Goal: Find specific page/section: Find specific page/section

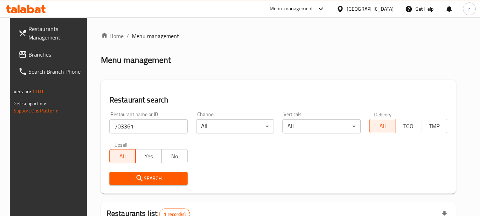
scroll to position [101, 0]
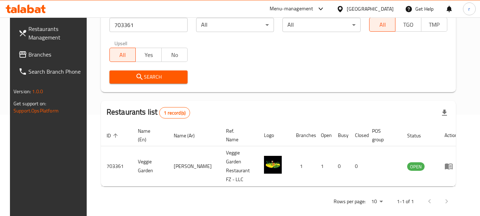
click at [37, 54] on span "Branches" at bounding box center [56, 54] width 56 height 9
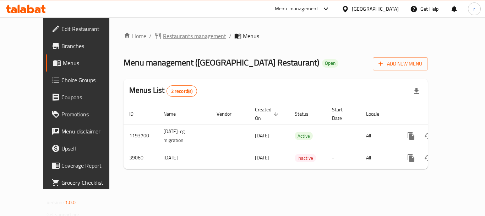
click at [163, 38] on span "Restaurants management" at bounding box center [194, 36] width 63 height 9
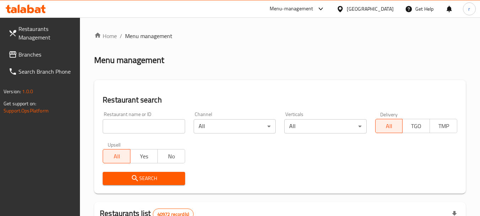
click at [142, 128] on input "search" at bounding box center [144, 126] width 82 height 14
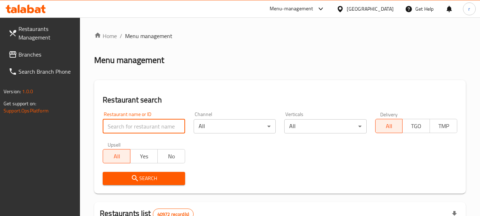
paste input "20309"
type input "20309"
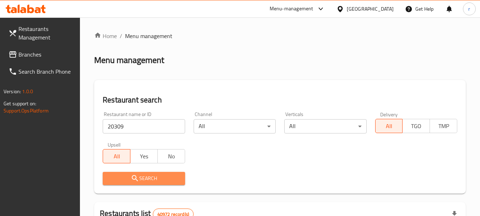
click at [142, 176] on span "Search" at bounding box center [143, 178] width 71 height 9
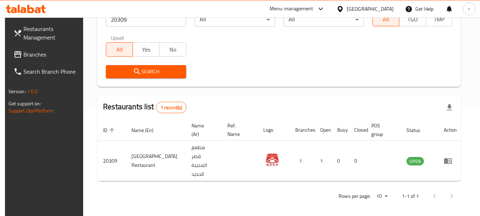
scroll to position [95, 0]
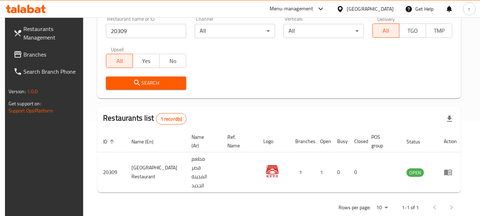
click at [382, 8] on div "United Arab Emirates" at bounding box center [370, 9] width 47 height 8
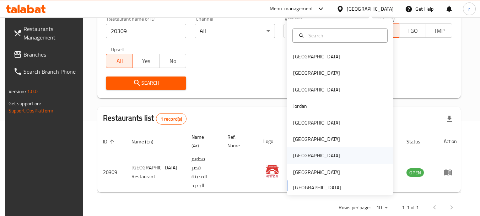
click at [295, 156] on div "Qatar" at bounding box center [316, 155] width 47 height 8
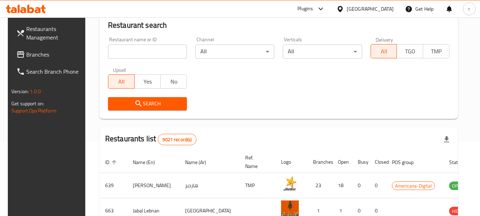
scroll to position [95, 0]
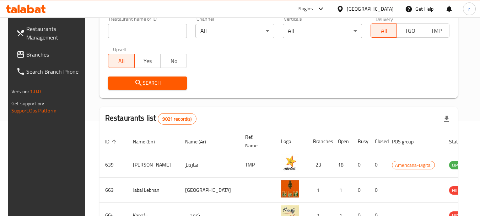
click at [27, 56] on span "Branches" at bounding box center [54, 54] width 56 height 9
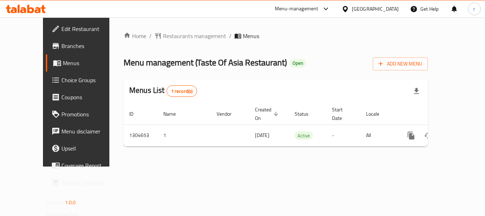
click at [163, 35] on span "Restaurants management" at bounding box center [194, 36] width 63 height 9
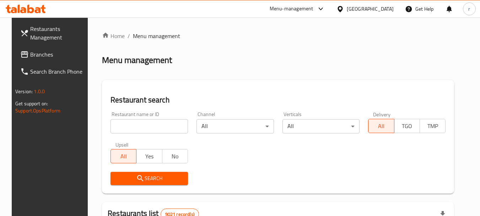
click at [142, 127] on input "search" at bounding box center [148, 126] width 77 height 14
paste input "703353"
type input "703353"
click at [141, 178] on span "Search" at bounding box center [149, 178] width 66 height 9
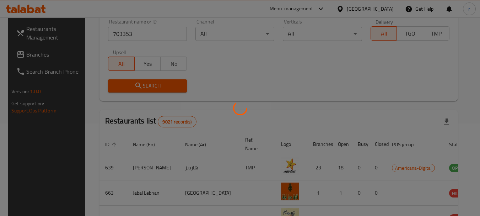
scroll to position [101, 0]
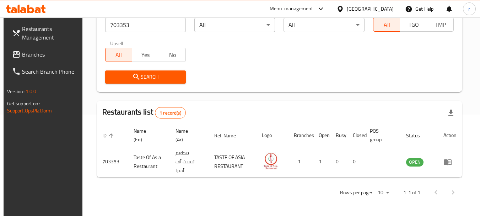
click at [387, 6] on div "Qatar" at bounding box center [370, 9] width 47 height 8
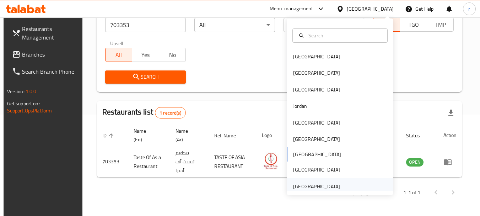
click at [311, 185] on div "[GEOGRAPHIC_DATA]" at bounding box center [316, 186] width 47 height 8
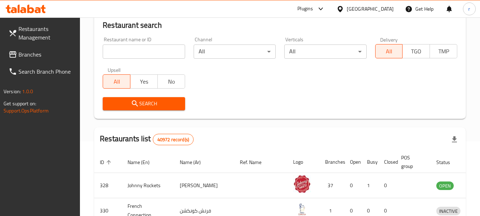
scroll to position [101, 0]
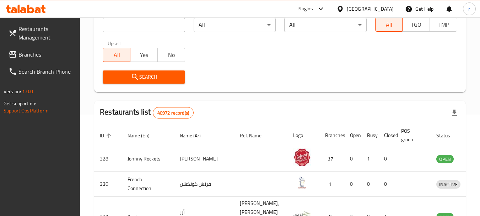
drag, startPoint x: 35, startPoint y: 53, endPoint x: 42, endPoint y: 50, distance: 7.8
click at [35, 53] on span "Branches" at bounding box center [46, 54] width 56 height 9
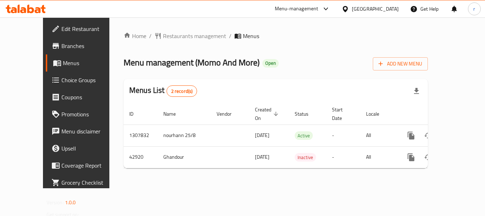
click at [163, 38] on span "Restaurants management" at bounding box center [194, 36] width 63 height 9
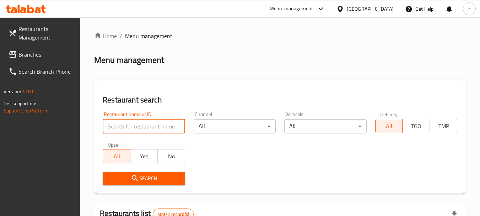
click at [138, 120] on input "search" at bounding box center [144, 126] width 82 height 14
paste input "22258"
type input "22258"
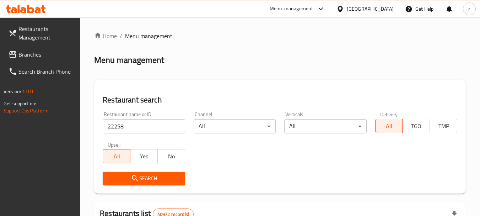
click at [158, 175] on span "Search" at bounding box center [143, 178] width 71 height 9
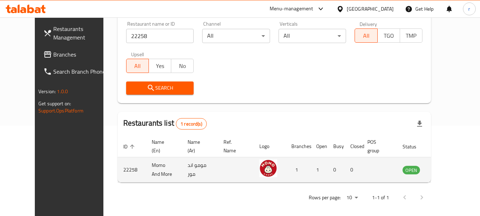
scroll to position [95, 0]
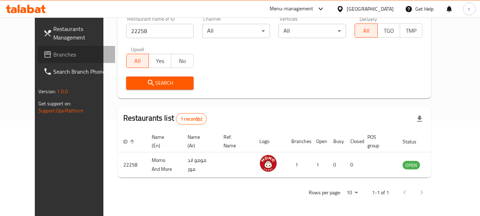
click at [53, 52] on span "Branches" at bounding box center [81, 54] width 56 height 9
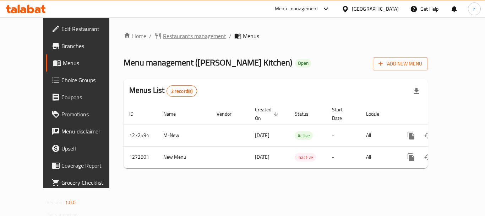
click at [176, 36] on span "Restaurants management" at bounding box center [194, 36] width 63 height 9
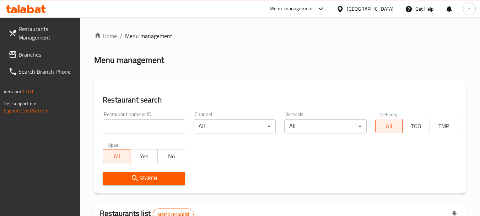
click at [129, 129] on input "search" at bounding box center [144, 126] width 82 height 14
paste input "690306"
type input "690306"
click at [161, 181] on span "Search" at bounding box center [143, 178] width 71 height 9
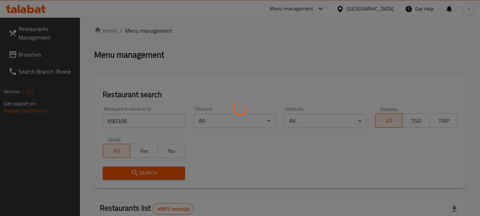
scroll to position [71, 0]
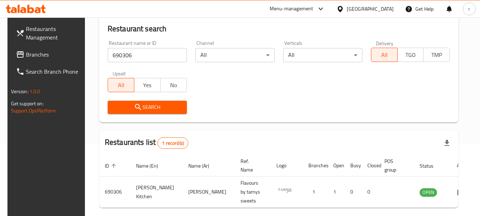
click at [27, 50] on span "Branches" at bounding box center [54, 54] width 56 height 9
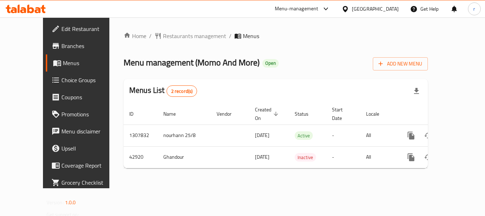
click at [163, 36] on span "Restaurants management" at bounding box center [194, 36] width 63 height 9
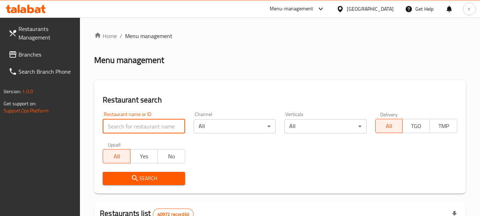
click at [139, 125] on input "search" at bounding box center [144, 126] width 82 height 14
paste input "22258"
type input "22258"
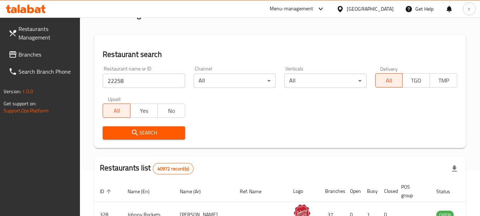
scroll to position [107, 0]
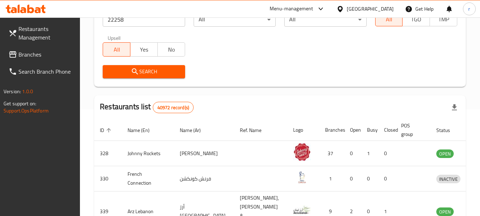
click at [152, 71] on span "Search" at bounding box center [143, 71] width 71 height 9
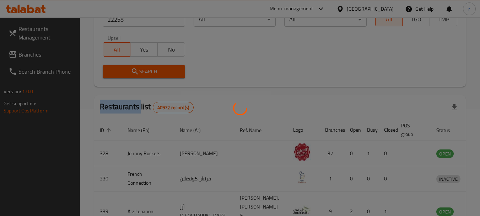
click at [152, 71] on div at bounding box center [240, 108] width 480 height 216
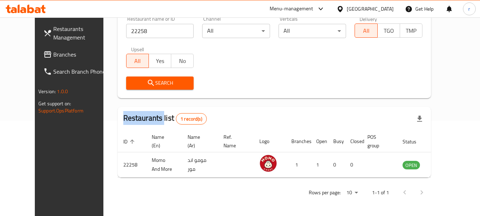
scroll to position [95, 0]
click at [356, 7] on div "United Arab Emirates" at bounding box center [370, 9] width 47 height 8
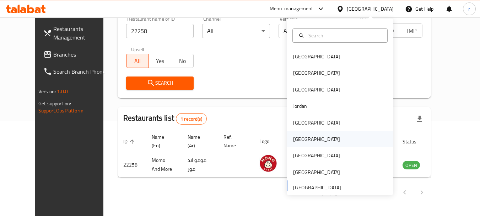
click at [298, 139] on div "[GEOGRAPHIC_DATA]" at bounding box center [316, 139] width 47 height 8
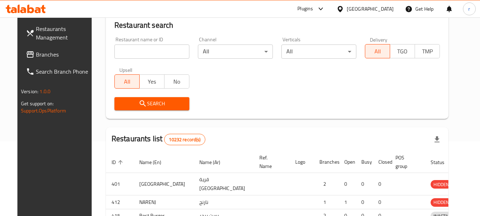
scroll to position [95, 0]
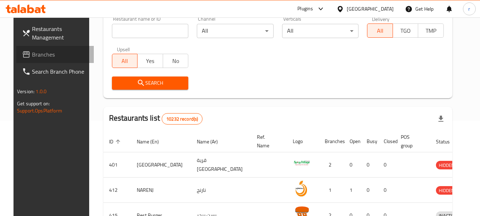
click at [40, 59] on span "Branches" at bounding box center [60, 54] width 56 height 9
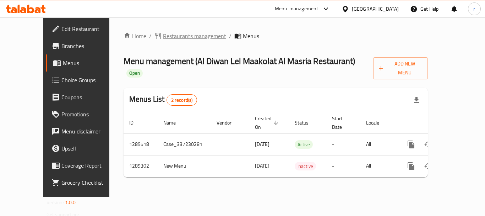
click at [174, 33] on span "Restaurants management" at bounding box center [194, 36] width 63 height 9
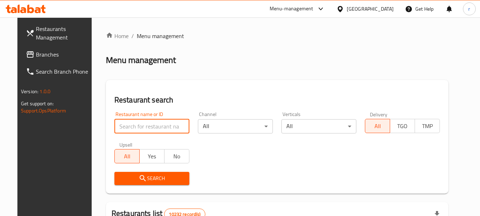
click at [135, 125] on input "search" at bounding box center [151, 126] width 75 height 14
paste input "697533"
type input "697533"
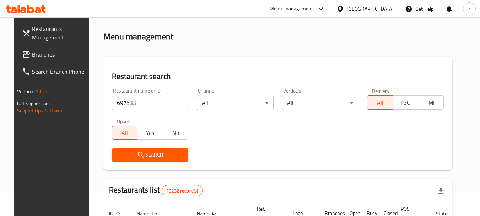
scroll to position [36, 0]
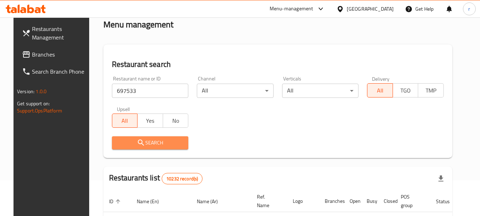
click at [141, 144] on span "Search" at bounding box center [150, 142] width 65 height 9
click at [141, 144] on div at bounding box center [240, 108] width 480 height 216
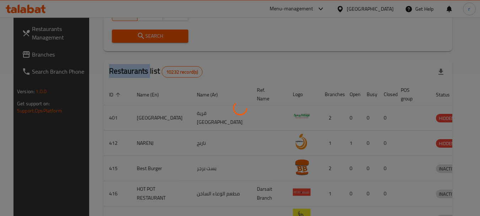
scroll to position [110, 0]
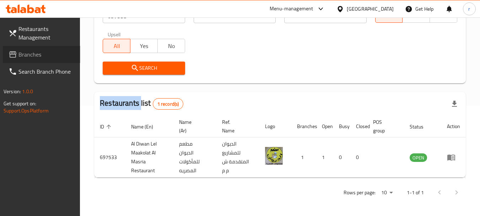
click at [28, 54] on span "Branches" at bounding box center [46, 54] width 56 height 9
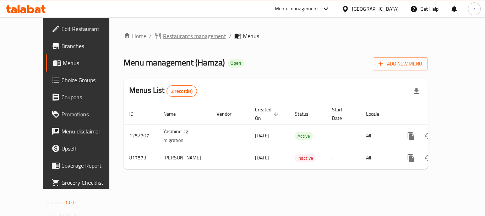
click at [163, 39] on span "Restaurants management" at bounding box center [194, 36] width 63 height 9
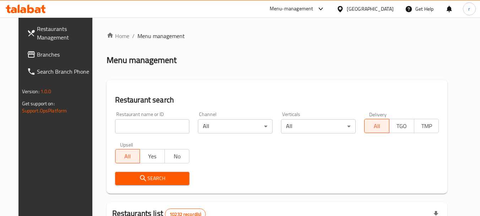
click at [140, 126] on input "search" at bounding box center [152, 126] width 75 height 14
paste input "654909"
type input "654909"
click at [141, 178] on span "Search" at bounding box center [152, 178] width 63 height 9
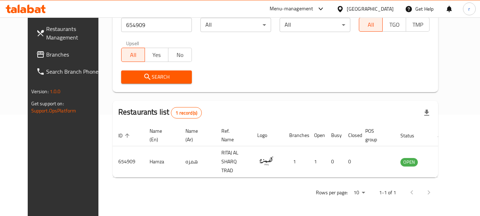
scroll to position [95, 0]
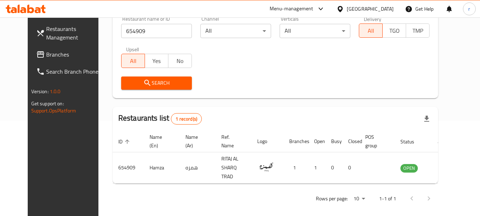
click at [382, 8] on div "[GEOGRAPHIC_DATA]" at bounding box center [370, 9] width 47 height 8
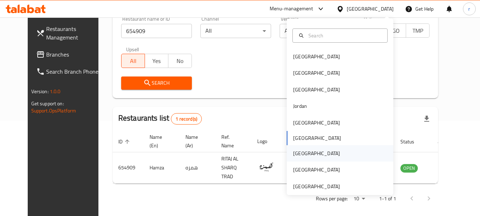
click at [287, 150] on div "[GEOGRAPHIC_DATA]" at bounding box center [316, 153] width 58 height 16
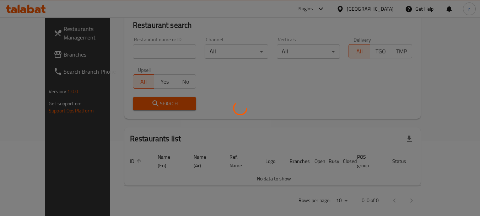
scroll to position [95, 0]
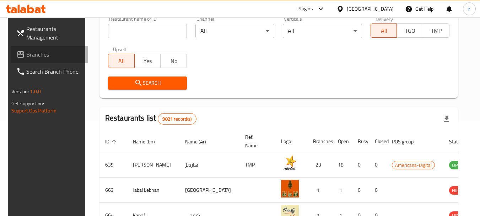
click at [26, 55] on span "Branches" at bounding box center [54, 54] width 56 height 9
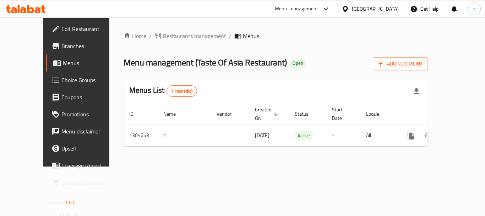
click at [175, 37] on span "Restaurants management" at bounding box center [194, 36] width 63 height 9
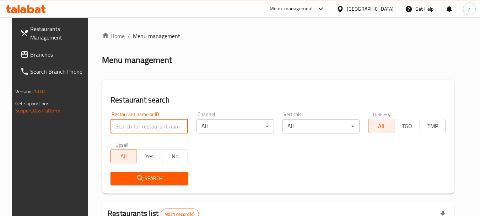
click at [143, 126] on input "search" at bounding box center [148, 126] width 77 height 14
click at [133, 123] on input "search" at bounding box center [148, 126] width 77 height 14
paste input "703353"
type input "703353"
click at [147, 179] on span "Search" at bounding box center [149, 178] width 66 height 9
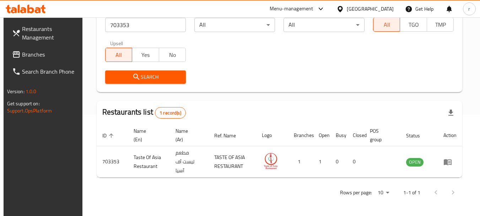
scroll to position [101, 0]
click at [389, 6] on div "[GEOGRAPHIC_DATA]" at bounding box center [370, 9] width 47 height 8
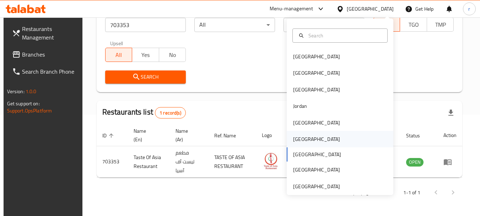
click at [297, 137] on div "[GEOGRAPHIC_DATA]" at bounding box center [316, 139] width 47 height 8
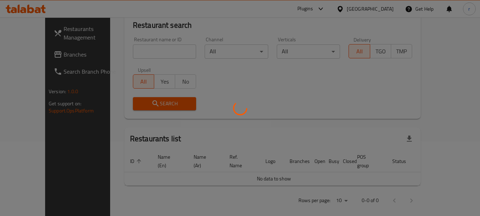
scroll to position [101, 0]
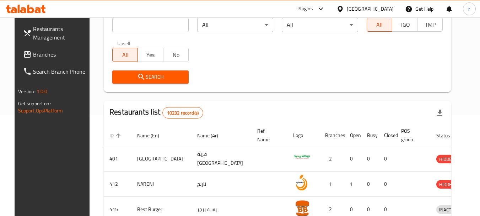
click at [33, 54] on span "Branches" at bounding box center [61, 54] width 56 height 9
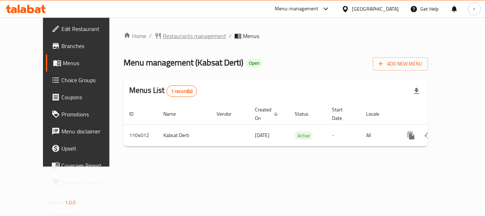
click at [171, 37] on span "Restaurants management" at bounding box center [194, 36] width 63 height 9
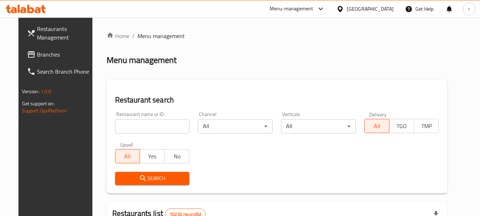
click at [142, 126] on input "search" at bounding box center [152, 126] width 75 height 14
paste input "665310"
type input "665310"
click at [139, 175] on icon "submit" at bounding box center [143, 178] width 9 height 9
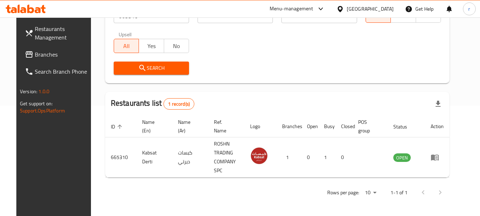
scroll to position [95, 0]
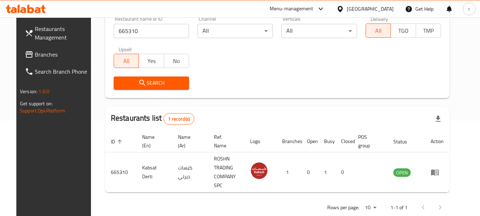
click at [383, 4] on div "Oman" at bounding box center [365, 8] width 69 height 17
click at [385, 12] on div "Oman" at bounding box center [370, 9] width 47 height 8
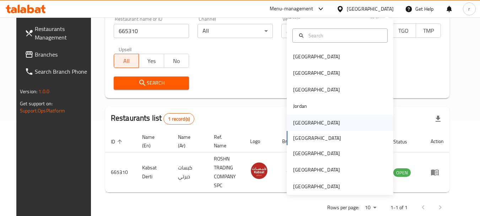
click at [298, 122] on div "[GEOGRAPHIC_DATA]" at bounding box center [316, 123] width 47 height 8
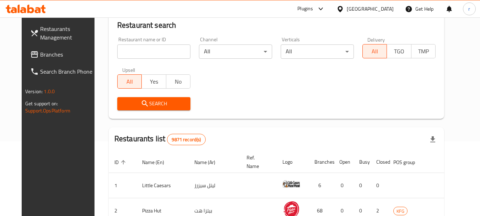
scroll to position [95, 0]
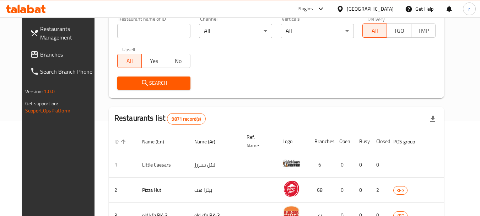
click at [30, 54] on span at bounding box center [35, 54] width 10 height 9
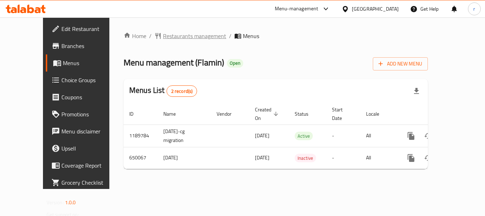
click at [163, 33] on span "Restaurants management" at bounding box center [194, 36] width 63 height 9
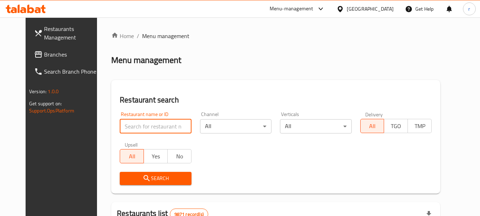
click at [127, 126] on input "search" at bounding box center [155, 126] width 71 height 14
paste input "641236"
type input "641236"
click at [143, 178] on span "Search" at bounding box center [155, 178] width 60 height 9
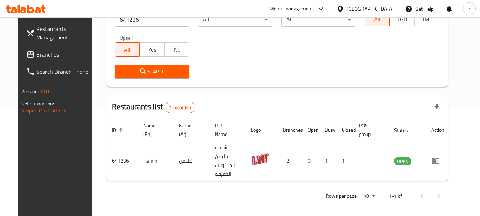
scroll to position [95, 0]
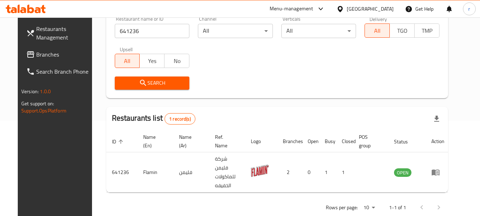
click at [386, 8] on div "[GEOGRAPHIC_DATA]" at bounding box center [370, 9] width 47 height 8
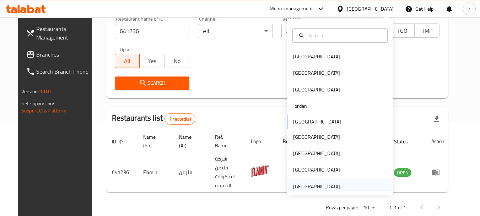
click at [312, 186] on div "[GEOGRAPHIC_DATA]" at bounding box center [316, 186] width 47 height 8
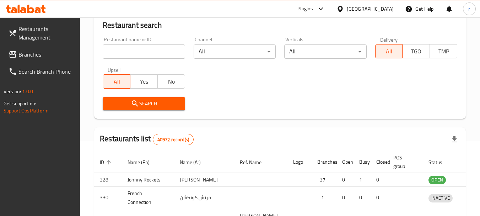
scroll to position [95, 0]
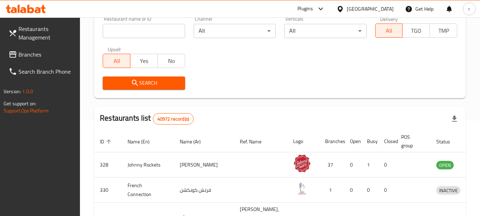
click at [33, 54] on span "Branches" at bounding box center [46, 54] width 56 height 9
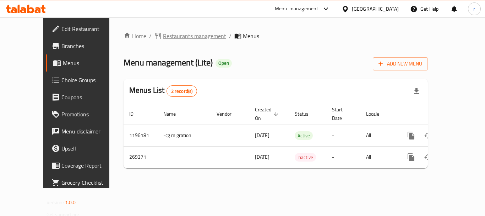
click at [163, 36] on span "Restaurants management" at bounding box center [194, 36] width 63 height 9
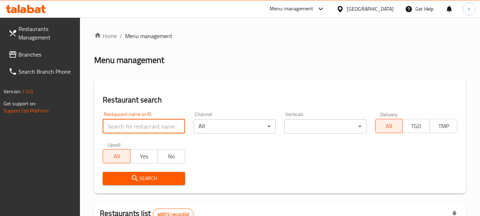
click at [126, 126] on input "search" at bounding box center [144, 126] width 82 height 14
paste input "627739"
type input "627739"
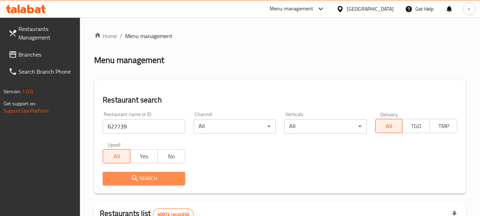
click at [146, 178] on span "Search" at bounding box center [143, 178] width 71 height 9
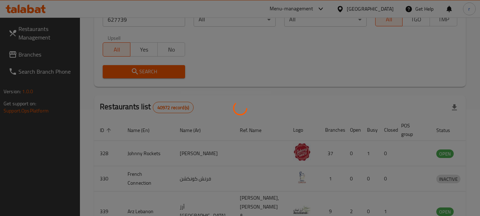
scroll to position [95, 0]
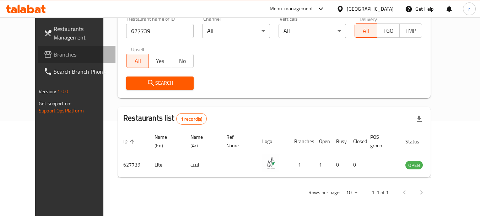
click at [54, 56] on span "Branches" at bounding box center [82, 54] width 56 height 9
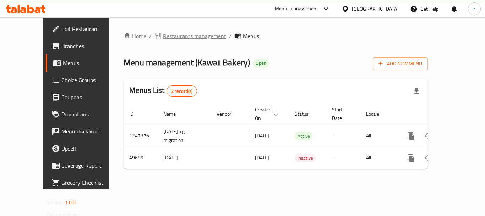
click at [163, 37] on span "Restaurants management" at bounding box center [194, 36] width 63 height 9
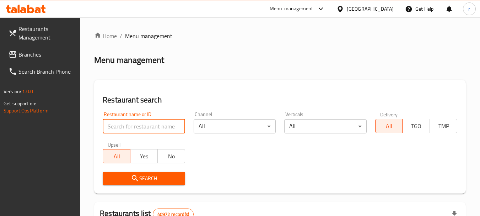
click at [131, 122] on input "search" at bounding box center [144, 126] width 82 height 14
paste input "24829"
type input "24829"
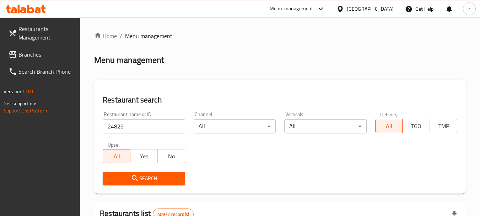
click at [138, 174] on icon "submit" at bounding box center [135, 178] width 9 height 9
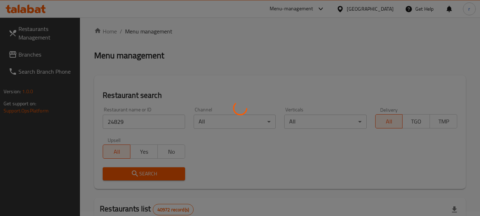
scroll to position [71, 0]
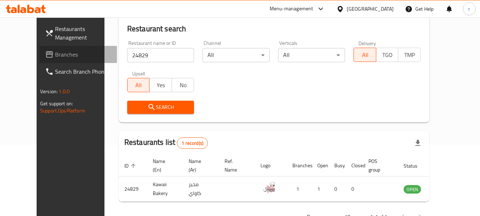
click at [39, 49] on link "Branches" at bounding box center [77, 54] width 77 height 17
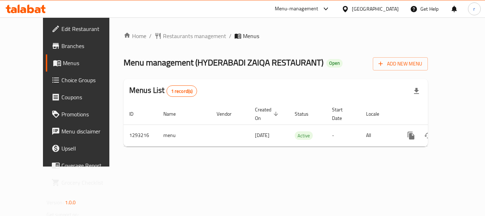
click at [168, 35] on span "Restaurants management" at bounding box center [194, 36] width 63 height 9
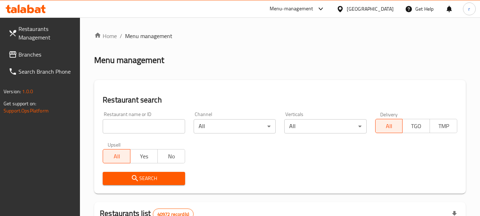
click at [124, 129] on input "search" at bounding box center [144, 126] width 82 height 14
paste input "699390"
type input "699390"
click at [135, 174] on icon "submit" at bounding box center [135, 178] width 9 height 9
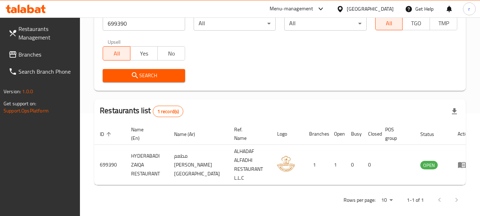
scroll to position [110, 0]
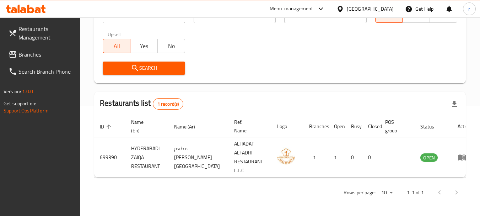
click at [33, 50] on span "Branches" at bounding box center [46, 54] width 56 height 9
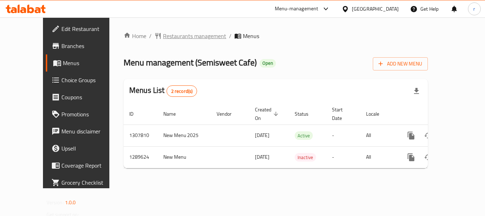
click at [163, 38] on span "Restaurants management" at bounding box center [194, 36] width 63 height 9
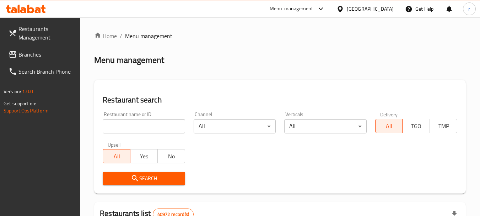
click at [135, 125] on input "search" at bounding box center [144, 126] width 82 height 14
paste input "697771"
type input "697771"
drag, startPoint x: 144, startPoint y: 176, endPoint x: 151, endPoint y: 163, distance: 14.8
click at [145, 179] on span "Search" at bounding box center [143, 178] width 71 height 9
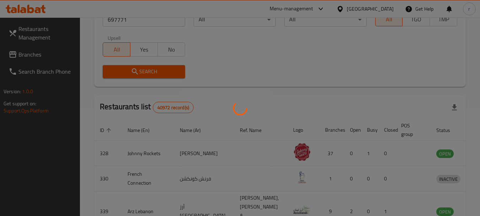
scroll to position [101, 0]
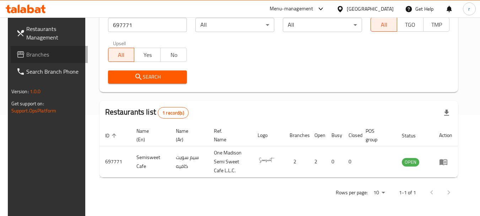
click at [27, 55] on span "Branches" at bounding box center [54, 54] width 56 height 9
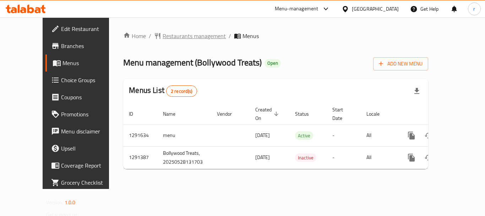
click at [163, 33] on span "Restaurants management" at bounding box center [194, 36] width 63 height 9
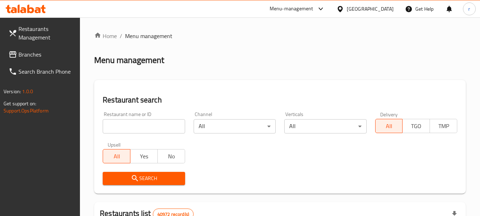
click at [119, 122] on div at bounding box center [240, 108] width 480 height 216
click at [119, 122] on input "search" at bounding box center [144, 126] width 82 height 14
paste input "698727"
type input "698727"
click at [123, 172] on button "Search" at bounding box center [144, 177] width 82 height 13
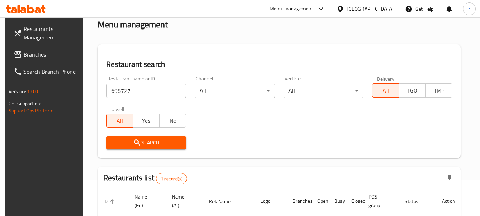
scroll to position [101, 0]
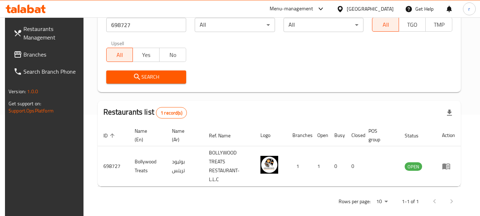
click at [34, 49] on link "Branches" at bounding box center [46, 54] width 77 height 17
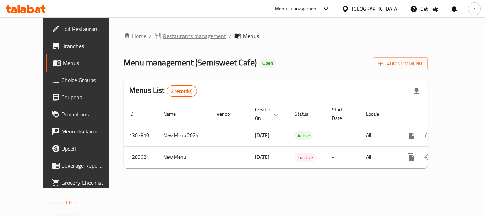
click at [163, 36] on span "Restaurants management" at bounding box center [194, 36] width 63 height 9
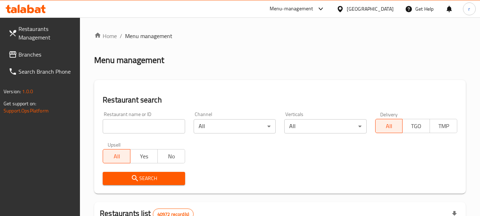
click at [130, 131] on input "search" at bounding box center [144, 126] width 82 height 14
paste input "697771"
type input "697771"
click at [142, 177] on span "Search" at bounding box center [143, 178] width 71 height 9
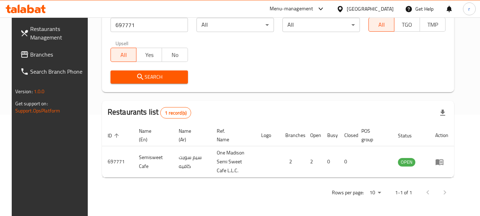
scroll to position [101, 0]
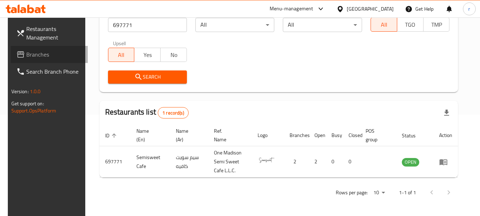
click at [33, 55] on span "Branches" at bounding box center [54, 54] width 56 height 9
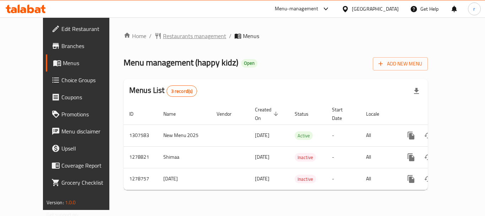
click at [166, 38] on span "Restaurants management" at bounding box center [194, 36] width 63 height 9
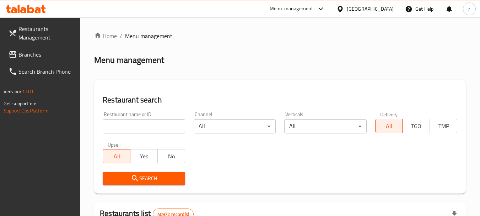
click at [133, 124] on input "search" at bounding box center [144, 126] width 82 height 14
paste input "693017"
type input "693017"
drag, startPoint x: 128, startPoint y: 176, endPoint x: 149, endPoint y: 162, distance: 25.9
click at [128, 176] on span "Search" at bounding box center [143, 178] width 71 height 9
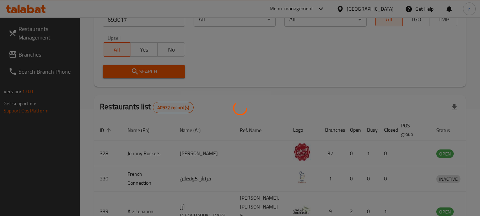
scroll to position [101, 0]
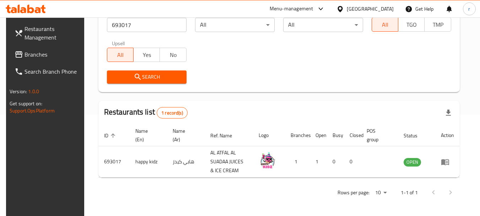
click at [37, 54] on span "Branches" at bounding box center [52, 54] width 56 height 9
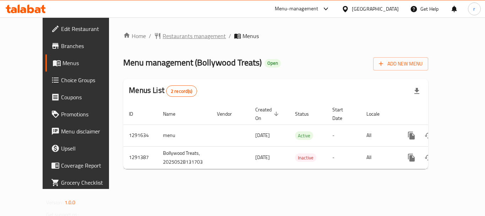
click at [163, 37] on span "Restaurants management" at bounding box center [194, 36] width 63 height 9
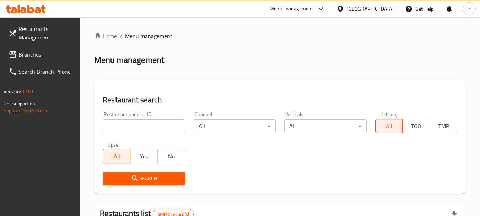
click at [141, 125] on input "search" at bounding box center [144, 126] width 82 height 14
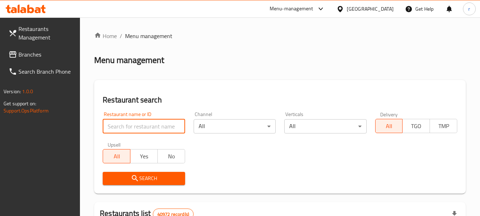
paste input "698727"
type input "698727"
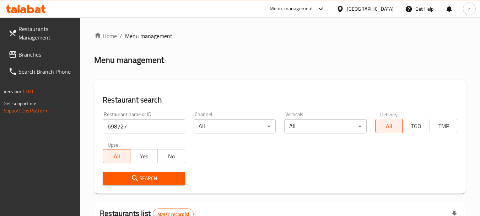
click at [151, 172] on button "Search" at bounding box center [144, 177] width 82 height 13
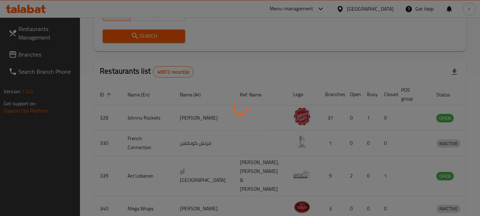
scroll to position [101, 0]
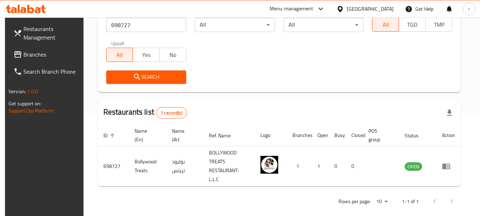
click at [354, 3] on div "[GEOGRAPHIC_DATA]" at bounding box center [365, 8] width 69 height 17
click at [360, 10] on div "[GEOGRAPHIC_DATA]" at bounding box center [370, 9] width 47 height 8
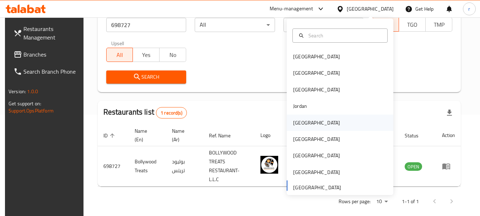
click at [300, 123] on div "Kuwait" at bounding box center [316, 123] width 47 height 8
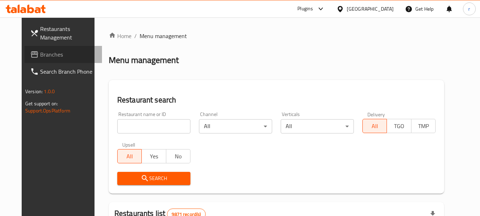
click at [40, 51] on span "Branches" at bounding box center [68, 54] width 56 height 9
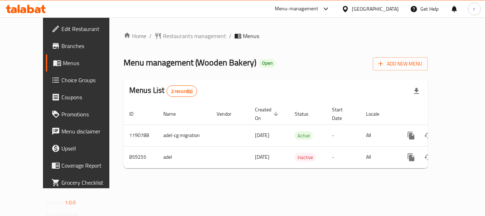
click at [163, 38] on span "Restaurants management" at bounding box center [194, 36] width 63 height 9
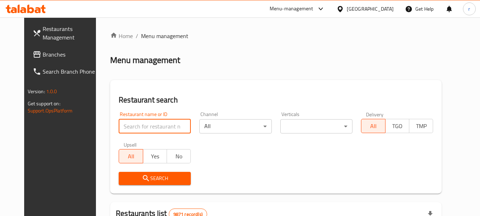
click at [140, 126] on input "search" at bounding box center [155, 126] width 72 height 14
paste input "656757"
type input "656757"
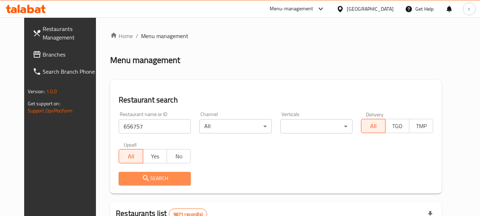
click at [141, 176] on span "Search" at bounding box center [154, 178] width 61 height 9
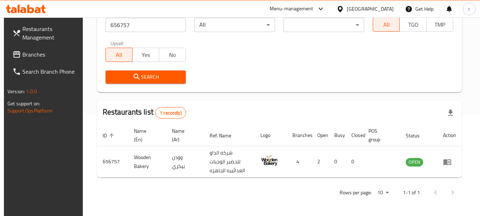
scroll to position [101, 0]
click at [381, 9] on div "Kuwait" at bounding box center [370, 9] width 47 height 8
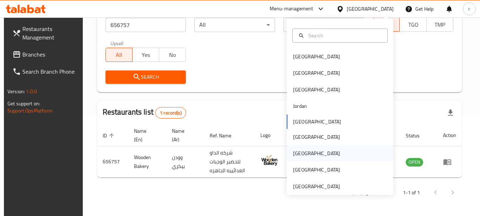
click at [294, 156] on div "Qatar" at bounding box center [316, 153] width 47 height 8
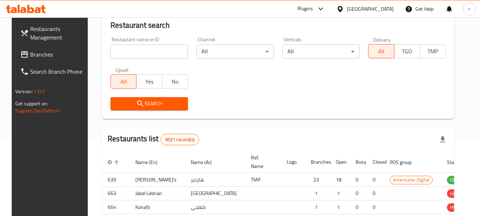
scroll to position [101, 0]
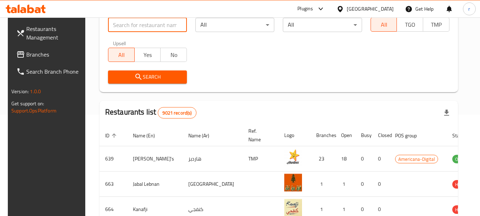
click at [124, 30] on input "search" at bounding box center [147, 25] width 79 height 14
click at [33, 55] on span "Branches" at bounding box center [54, 54] width 56 height 9
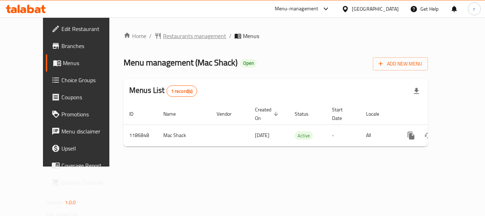
click at [163, 37] on span "Restaurants management" at bounding box center [194, 36] width 63 height 9
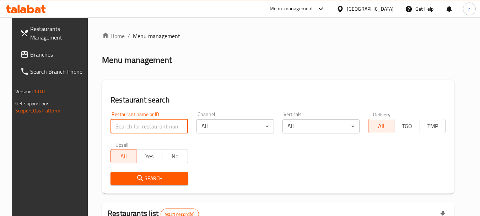
click at [141, 123] on input "search" at bounding box center [148, 126] width 77 height 14
paste input "666841"
type input "666841"
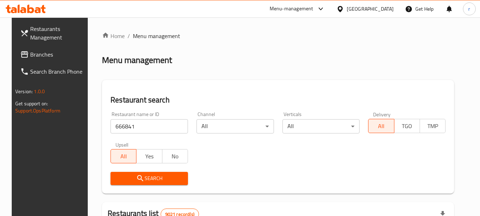
click at [141, 175] on span "Search" at bounding box center [149, 178] width 66 height 9
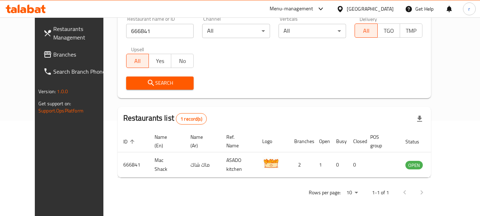
scroll to position [95, 0]
click at [383, 6] on div "Qatar" at bounding box center [370, 9] width 47 height 8
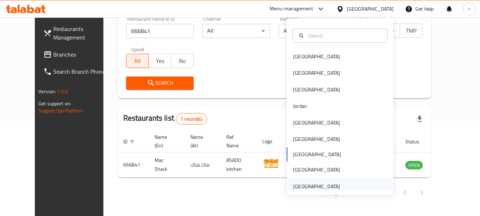
click at [306, 185] on div "[GEOGRAPHIC_DATA]" at bounding box center [316, 186] width 47 height 8
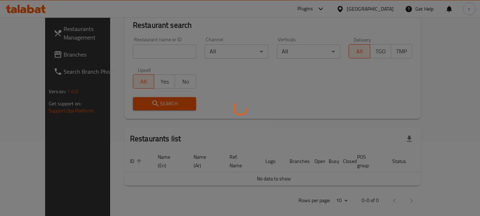
scroll to position [95, 0]
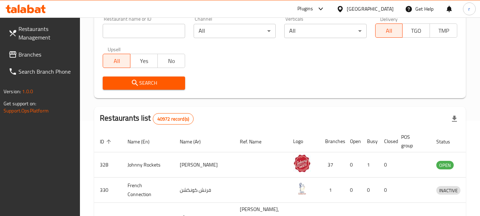
click at [31, 58] on span "Branches" at bounding box center [46, 54] width 56 height 9
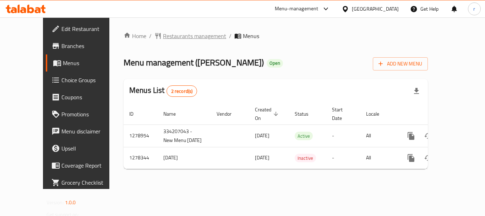
click at [163, 37] on span "Restaurants management" at bounding box center [194, 36] width 63 height 9
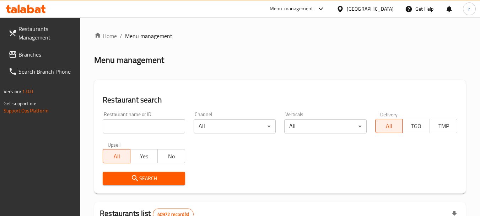
click at [131, 129] on input "search" at bounding box center [144, 126] width 82 height 14
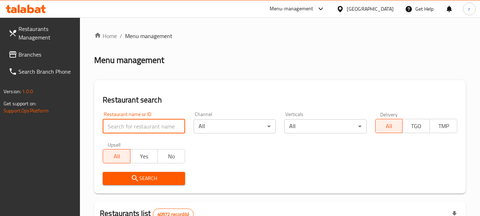
click at [131, 129] on input "search" at bounding box center [144, 126] width 82 height 14
paste input "692881"
type input "692881"
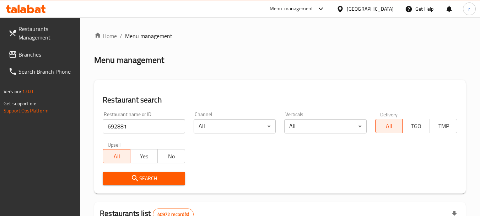
click at [125, 179] on span "Search" at bounding box center [143, 178] width 71 height 9
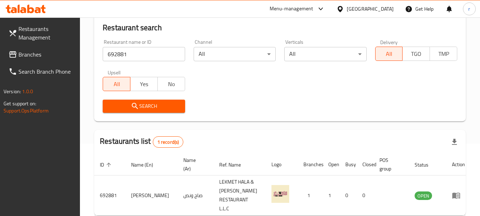
scroll to position [101, 0]
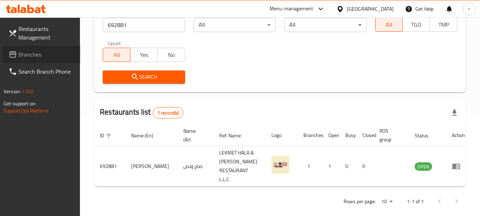
click at [31, 57] on span "Branches" at bounding box center [46, 54] width 56 height 9
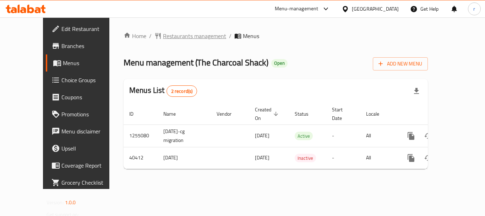
click at [163, 36] on span "Restaurants management" at bounding box center [194, 36] width 63 height 9
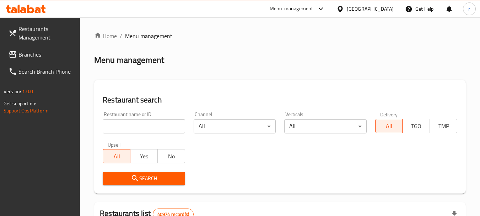
click at [141, 124] on input "search" at bounding box center [144, 126] width 82 height 14
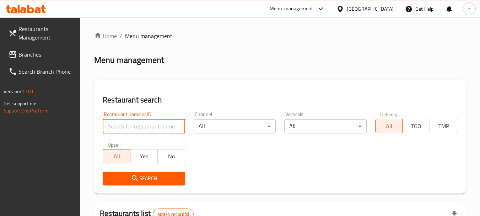
paste input "17538"
type input "17538"
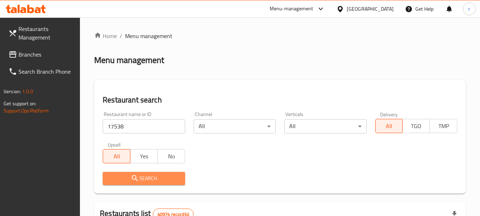
click at [135, 176] on icon "submit" at bounding box center [135, 178] width 9 height 9
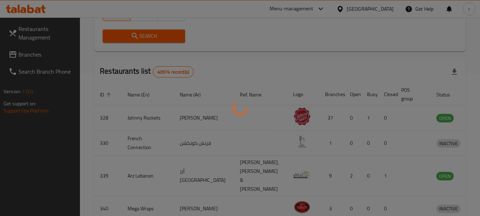
scroll to position [95, 0]
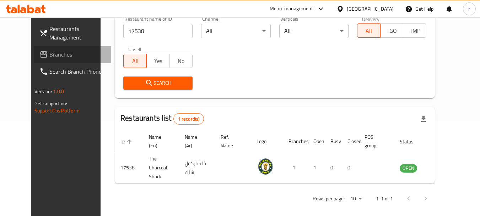
click at [49, 50] on span "Branches" at bounding box center [77, 54] width 56 height 9
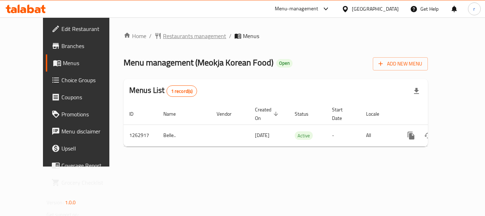
click at [163, 37] on span "Restaurants management" at bounding box center [194, 36] width 63 height 9
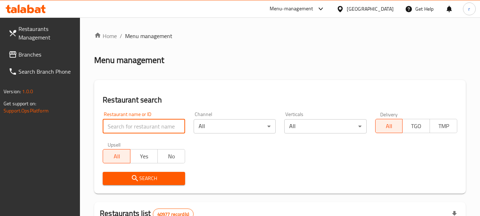
click at [137, 125] on input "search" at bounding box center [144, 126] width 82 height 14
paste input "685761"
type input "685761"
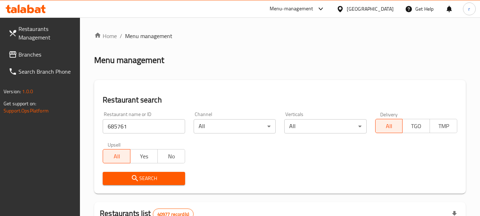
click at [132, 178] on icon "submit" at bounding box center [135, 178] width 6 height 6
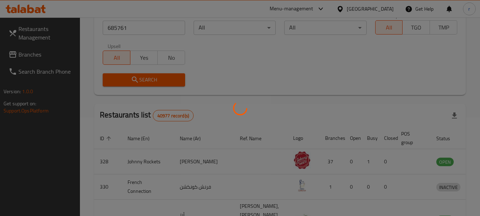
scroll to position [107, 0]
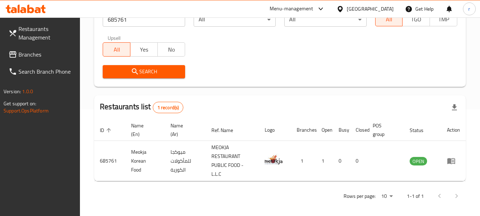
click at [371, 12] on div "United Arab Emirates" at bounding box center [370, 9] width 47 height 8
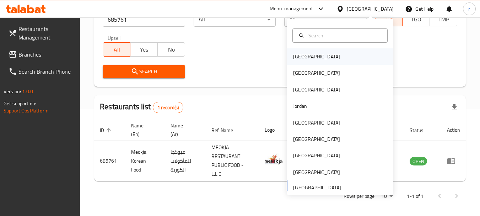
click at [302, 60] on div "[GEOGRAPHIC_DATA]" at bounding box center [316, 57] width 47 height 8
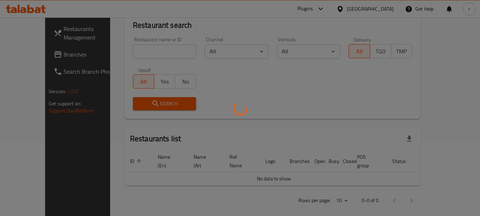
scroll to position [107, 0]
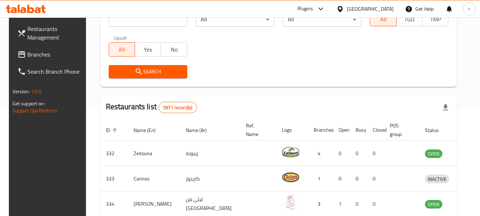
click at [36, 58] on span "Branches" at bounding box center [55, 54] width 56 height 9
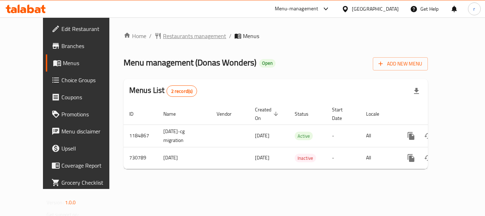
click at [163, 36] on span "Restaurants management" at bounding box center [194, 36] width 63 height 9
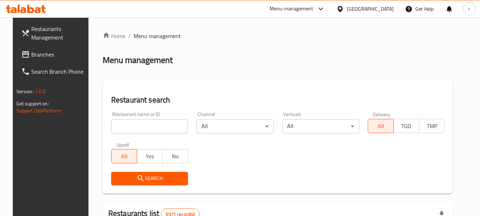
click at [125, 124] on input "search" at bounding box center [149, 126] width 77 height 14
paste input "646729"
type input "646729"
click at [121, 174] on span "Search" at bounding box center [150, 178] width 66 height 9
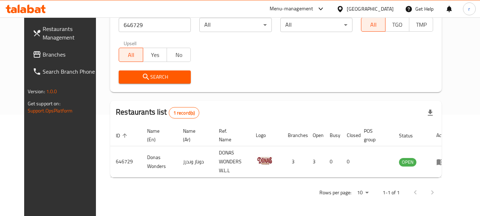
scroll to position [95, 0]
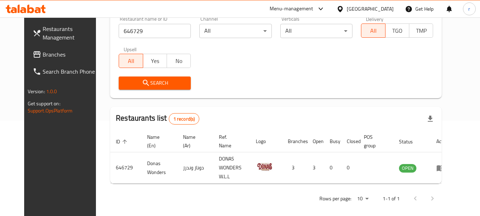
click at [43, 50] on span "Branches" at bounding box center [71, 54] width 56 height 9
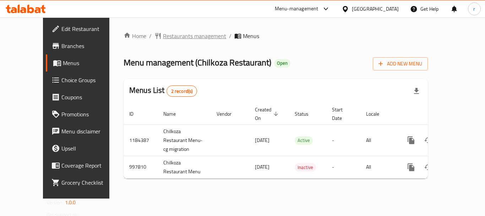
click at [163, 39] on span "Restaurants management" at bounding box center [194, 36] width 63 height 9
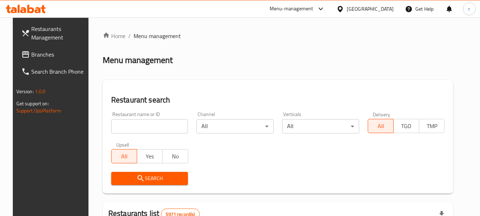
click at [131, 123] on input "search" at bounding box center [149, 126] width 77 height 14
paste input "660416"
type input "660416"
click at [147, 176] on span "Search" at bounding box center [150, 178] width 66 height 9
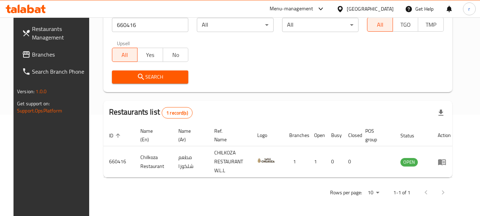
scroll to position [101, 0]
click at [386, 10] on div "[GEOGRAPHIC_DATA]" at bounding box center [370, 9] width 47 height 8
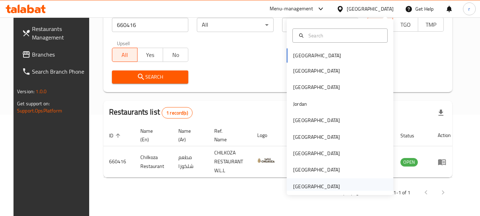
click at [305, 187] on div "[GEOGRAPHIC_DATA]" at bounding box center [316, 186] width 47 height 8
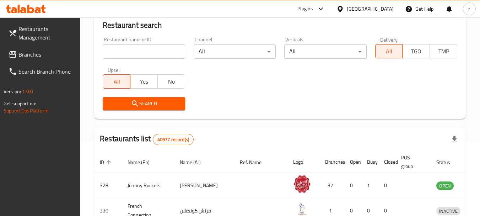
scroll to position [101, 0]
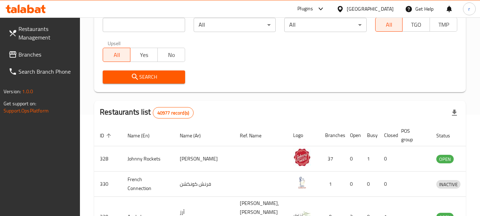
click at [41, 55] on span "Branches" at bounding box center [46, 54] width 56 height 9
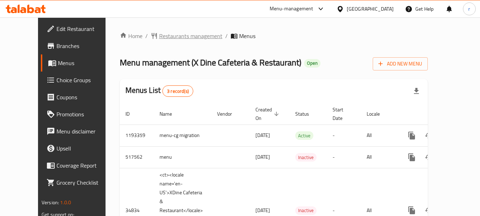
click at [159, 36] on span "Restaurants management" at bounding box center [190, 36] width 63 height 9
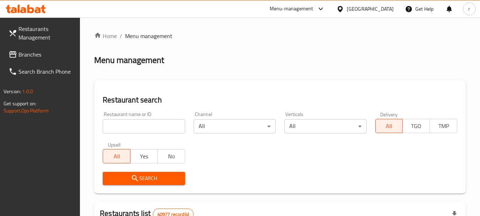
click at [135, 125] on input "search" at bounding box center [144, 126] width 82 height 14
paste input "17869"
type input "17869"
click at [147, 178] on span "Search" at bounding box center [143, 178] width 71 height 9
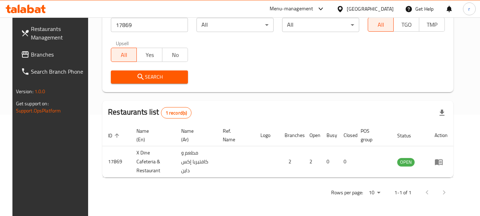
scroll to position [101, 0]
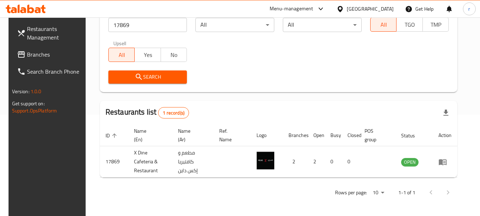
click at [377, 10] on div "[GEOGRAPHIC_DATA]" at bounding box center [370, 9] width 47 height 8
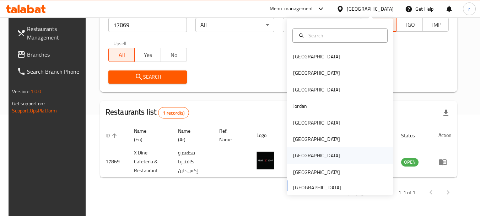
click at [293, 155] on div "[GEOGRAPHIC_DATA]" at bounding box center [316, 155] width 47 height 8
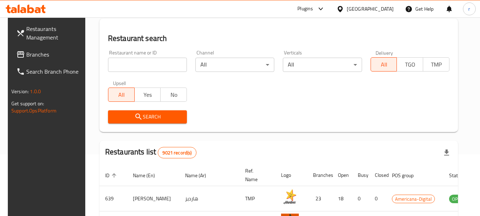
scroll to position [30, 0]
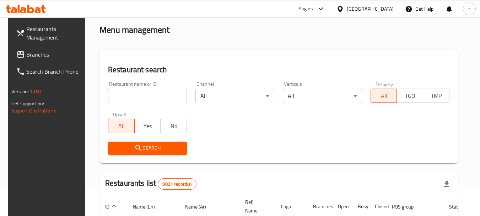
click at [27, 54] on span "Branches" at bounding box center [54, 54] width 56 height 9
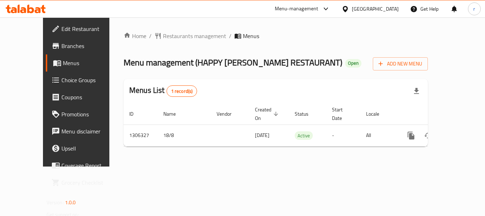
click at [163, 36] on span "Restaurants management" at bounding box center [194, 36] width 63 height 9
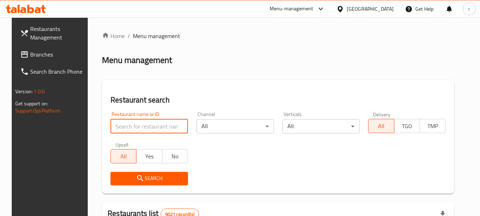
click at [142, 126] on input "search" at bounding box center [148, 126] width 77 height 14
paste input "704036"
type input "704036"
click at [148, 173] on button "Search" at bounding box center [148, 177] width 77 height 13
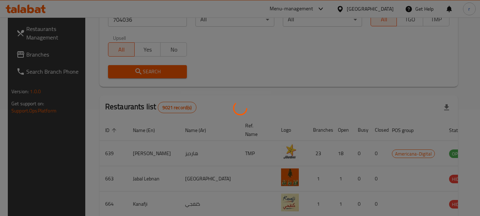
scroll to position [101, 0]
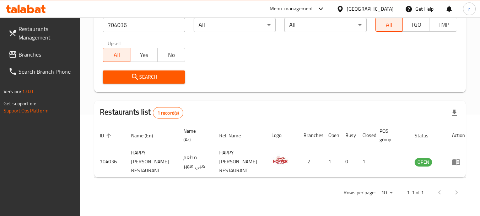
click at [390, 10] on div "[GEOGRAPHIC_DATA]" at bounding box center [370, 9] width 47 height 8
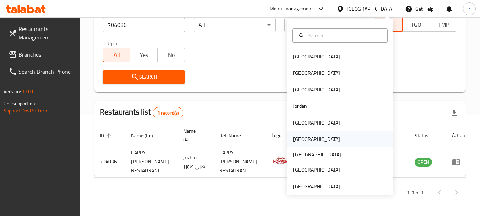
click at [293, 135] on div "[GEOGRAPHIC_DATA]" at bounding box center [316, 139] width 47 height 8
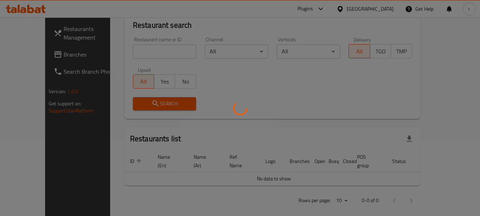
scroll to position [101, 0]
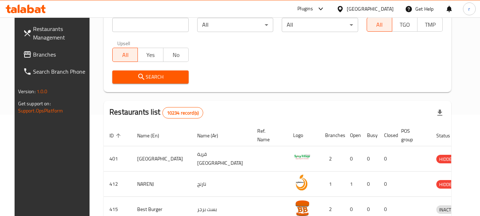
click at [33, 59] on span "Branches" at bounding box center [61, 54] width 56 height 9
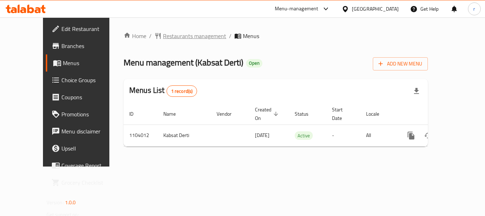
click at [175, 37] on span "Restaurants management" at bounding box center [194, 36] width 63 height 9
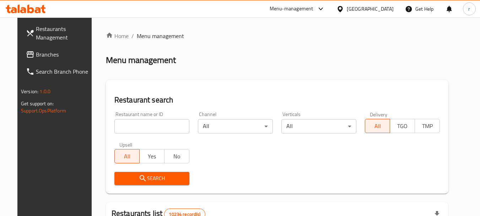
click at [138, 129] on input "search" at bounding box center [151, 126] width 75 height 14
paste input "665310"
type input "665310"
click at [141, 174] on span "Search" at bounding box center [152, 178] width 64 height 9
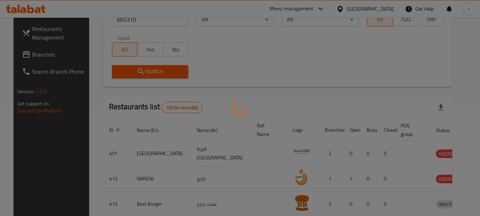
scroll to position [95, 0]
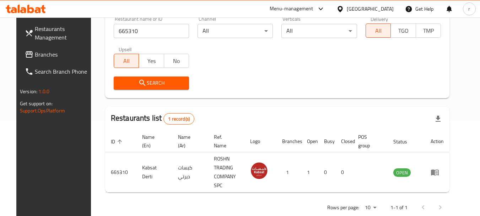
click at [386, 7] on div "Oman" at bounding box center [370, 9] width 47 height 8
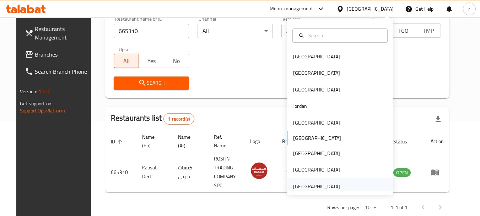
click at [305, 188] on div "[GEOGRAPHIC_DATA]" at bounding box center [316, 186] width 47 height 8
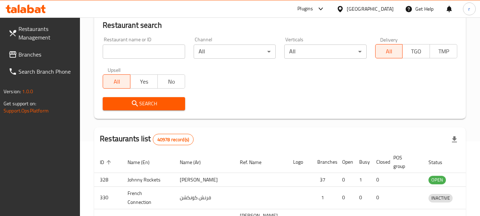
scroll to position [95, 0]
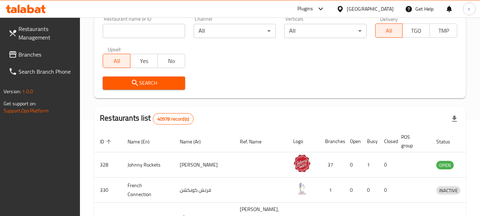
click at [37, 54] on span "Branches" at bounding box center [46, 54] width 56 height 9
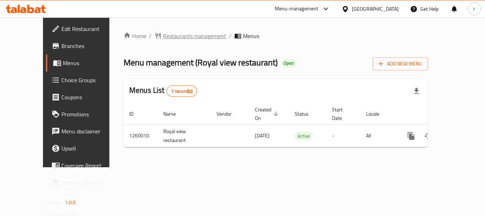
click at [163, 37] on span "Restaurants management" at bounding box center [194, 36] width 63 height 9
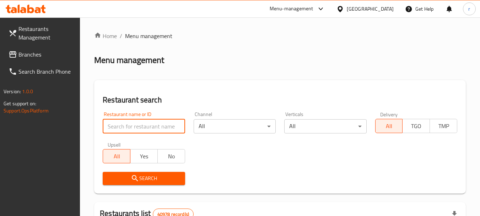
click at [127, 126] on input "search" at bounding box center [144, 126] width 82 height 14
paste input "684803"
type input "684803"
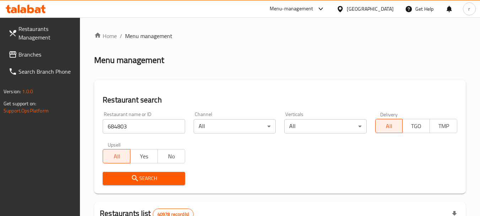
click at [138, 177] on icon "submit" at bounding box center [135, 178] width 9 height 9
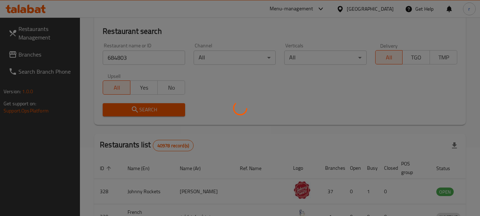
scroll to position [71, 0]
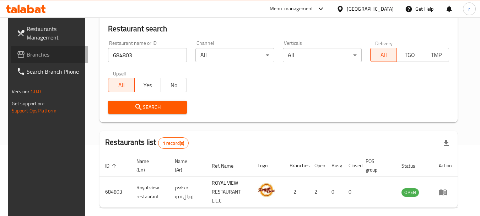
click at [40, 57] on span "Branches" at bounding box center [55, 54] width 56 height 9
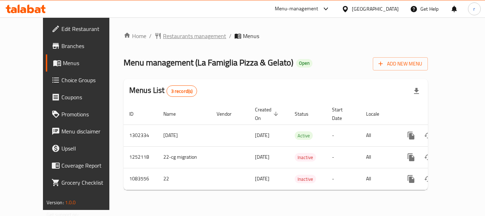
click at [163, 37] on span "Restaurants management" at bounding box center [194, 36] width 63 height 9
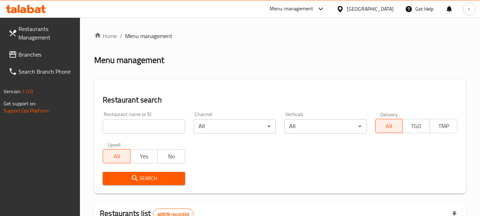
click at [124, 123] on input "search" at bounding box center [144, 126] width 82 height 14
paste input "664444"
type input "664444"
click at [136, 176] on icon "submit" at bounding box center [135, 178] width 6 height 6
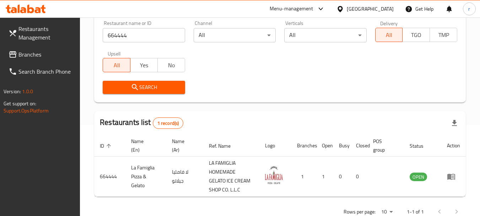
scroll to position [107, 0]
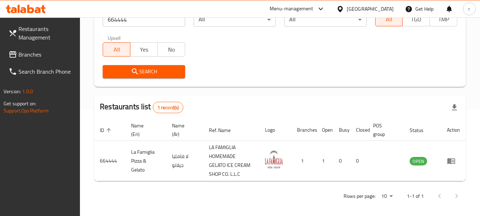
click at [42, 52] on span "Branches" at bounding box center [46, 54] width 56 height 9
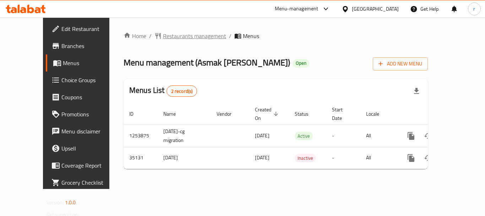
click at [163, 35] on span "Restaurants management" at bounding box center [194, 36] width 63 height 9
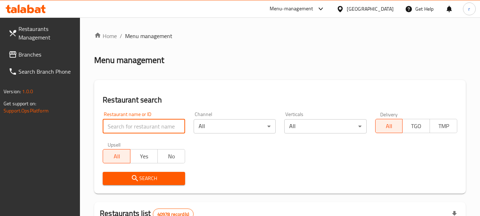
click at [125, 126] on input "search" at bounding box center [144, 126] width 82 height 14
paste input "18128"
type input "18128"
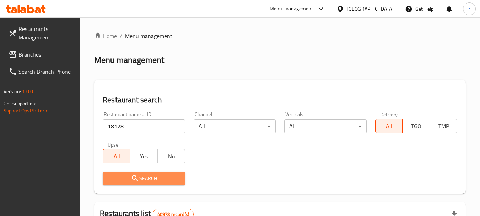
click at [131, 176] on icon "submit" at bounding box center [135, 178] width 9 height 9
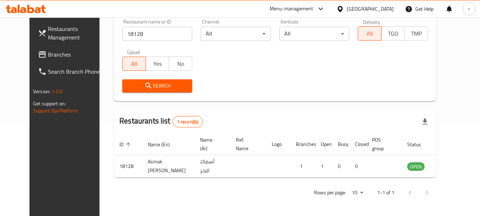
scroll to position [95, 0]
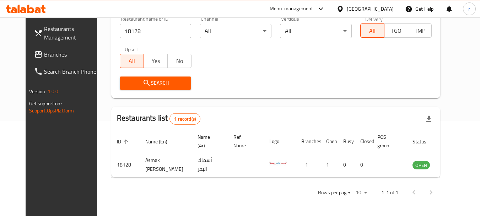
click at [46, 49] on link "Branches" at bounding box center [66, 54] width 77 height 17
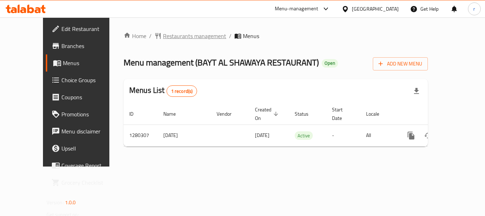
click at [171, 35] on span "Restaurants management" at bounding box center [194, 36] width 63 height 9
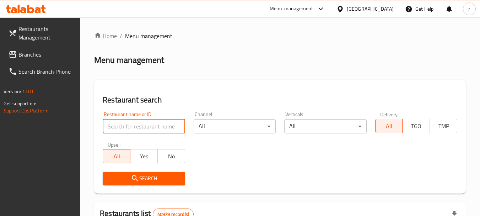
click at [148, 127] on input "search" at bounding box center [144, 126] width 82 height 14
paste input "693730"
type input "693730"
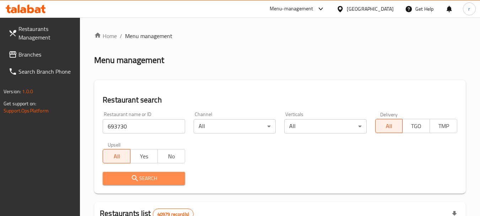
click at [142, 177] on span "Search" at bounding box center [143, 178] width 71 height 9
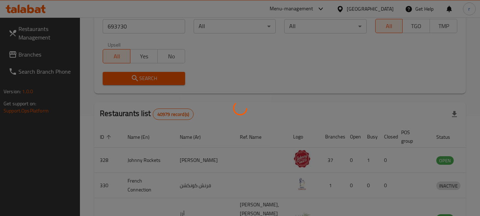
scroll to position [107, 0]
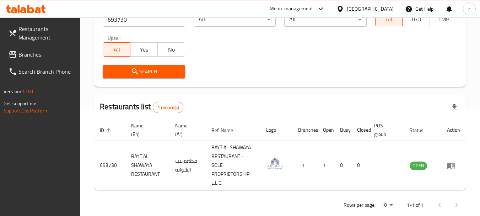
click at [29, 51] on span "Branches" at bounding box center [46, 54] width 56 height 9
